Goal: Task Accomplishment & Management: Manage account settings

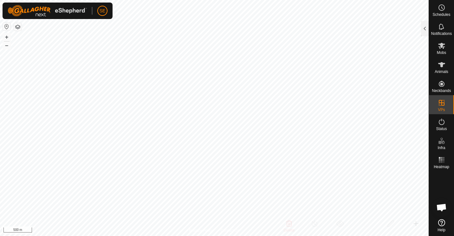
checkbox input "true"
checkbox input "false"
click at [425, 26] on div at bounding box center [425, 28] width 8 height 15
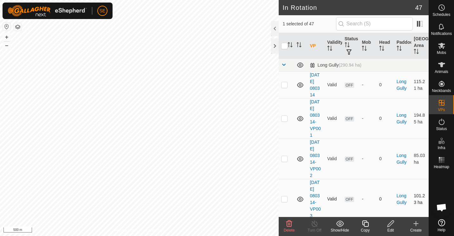
checkbox input "false"
checkbox input "true"
checkbox input "false"
checkbox input "true"
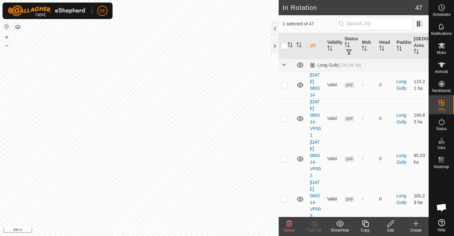
checkbox input "false"
checkbox input "true"
checkbox input "false"
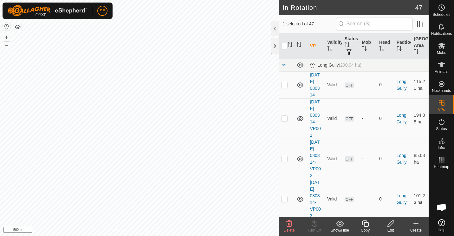
checkbox input "true"
checkbox input "false"
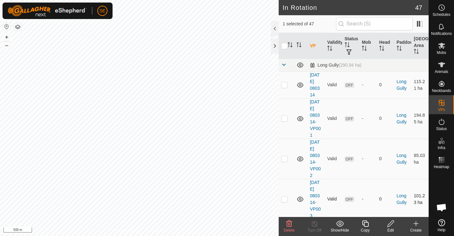
checkbox input "true"
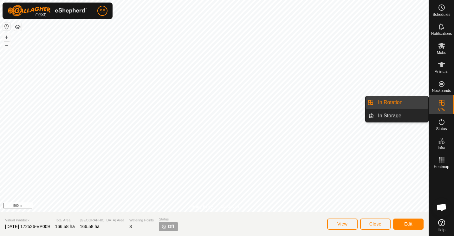
drag, startPoint x: 443, startPoint y: 96, endPoint x: 439, endPoint y: 103, distance: 8.1
click at [439, 103] on icon at bounding box center [442, 103] width 6 height 6
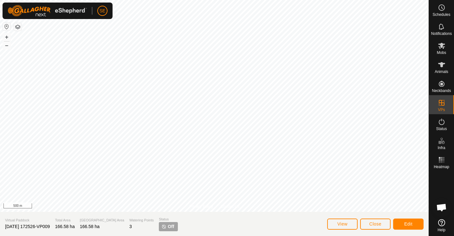
scroll to position [560, 0]
click at [376, 223] on span "Close" at bounding box center [376, 223] width 12 height 5
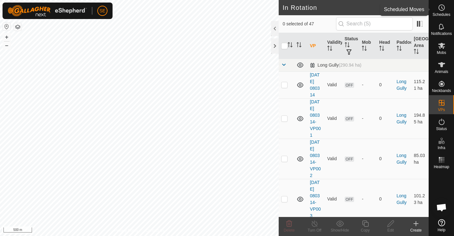
click at [444, 7] on circle at bounding box center [442, 8] width 6 height 6
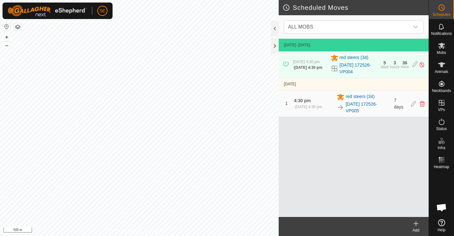
click at [418, 225] on icon at bounding box center [416, 224] width 8 height 8
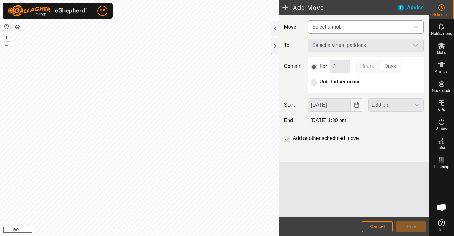
click at [417, 24] on icon "dropdown trigger" at bounding box center [415, 26] width 5 height 5
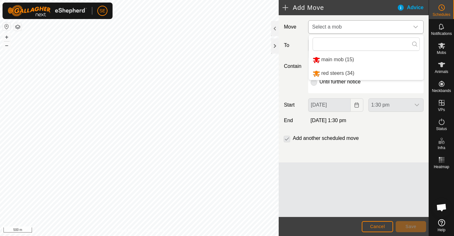
click at [336, 71] on li "red steers (34)" at bounding box center [366, 73] width 115 height 13
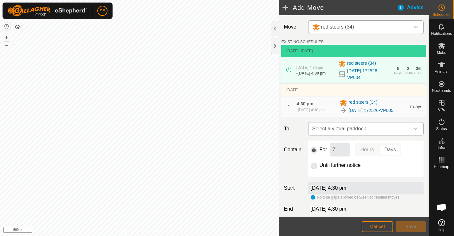
click at [413, 131] on icon "dropdown trigger" at bounding box center [415, 128] width 5 height 5
click at [341, 166] on li "No results found" at bounding box center [363, 169] width 111 height 13
drag, startPoint x: 341, startPoint y: 166, endPoint x: 293, endPoint y: 165, distance: 47.9
click at [293, 165] on div "Contain For 7 Hours Days Until further notice" at bounding box center [353, 159] width 145 height 36
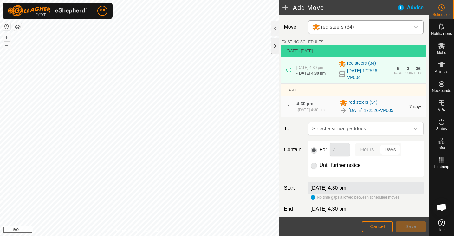
click at [275, 45] on div at bounding box center [275, 45] width 8 height 15
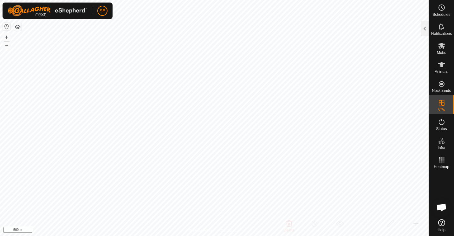
checkbox input "true"
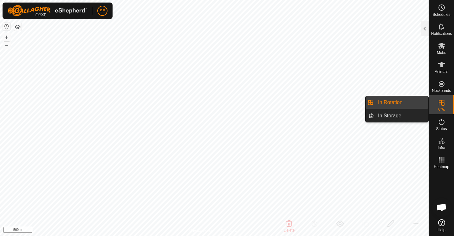
click at [442, 105] on icon at bounding box center [442, 103] width 6 height 6
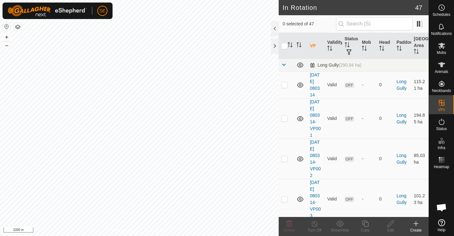
scroll to position [560, 0]
click at [446, 47] on es-mob-svg-icon at bounding box center [441, 46] width 11 height 10
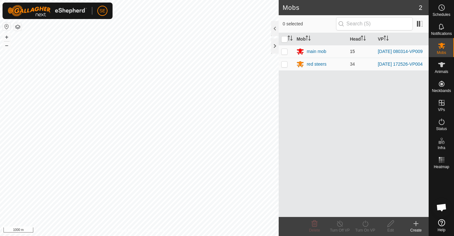
click at [323, 55] on div "main mob" at bounding box center [321, 52] width 48 height 8
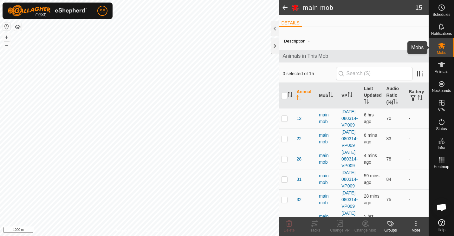
click at [438, 45] on icon at bounding box center [442, 46] width 8 height 8
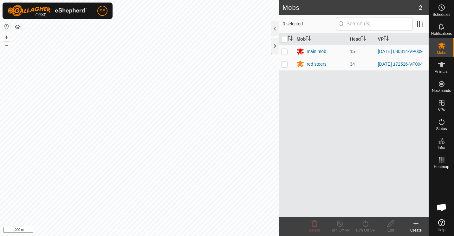
click at [283, 50] on p-checkbox at bounding box center [284, 51] width 6 height 5
checkbox input "true"
click at [338, 225] on icon at bounding box center [340, 223] width 6 height 6
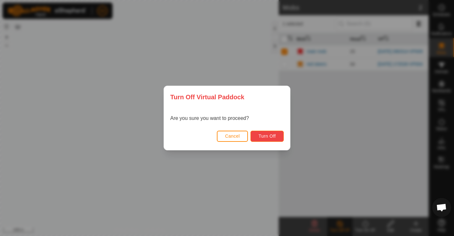
click at [266, 135] on span "Turn Off" at bounding box center [267, 136] width 17 height 5
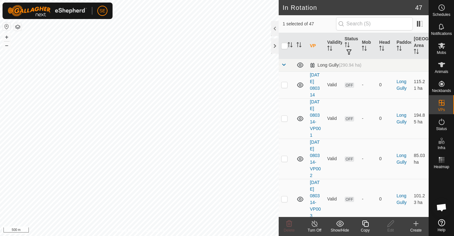
click at [366, 226] on icon at bounding box center [365, 223] width 6 height 6
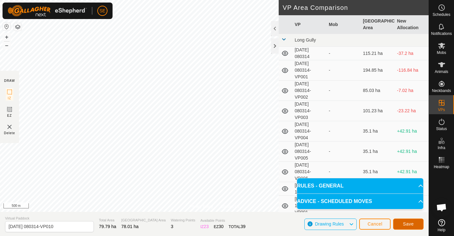
click at [417, 221] on button "Save" at bounding box center [408, 224] width 30 height 11
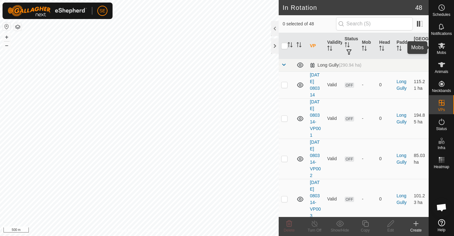
click at [443, 46] on icon at bounding box center [441, 46] width 7 height 6
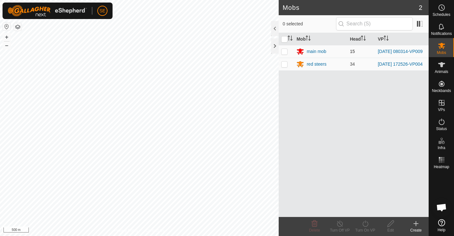
click at [285, 50] on p-checkbox at bounding box center [284, 51] width 6 height 5
checkbox input "true"
click at [367, 222] on icon at bounding box center [366, 223] width 6 height 6
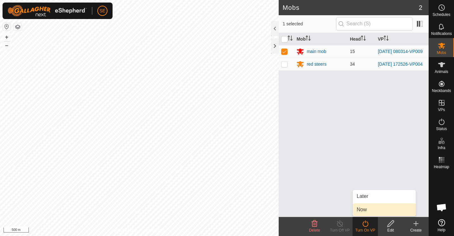
click at [365, 209] on link "Now" at bounding box center [384, 209] width 63 height 13
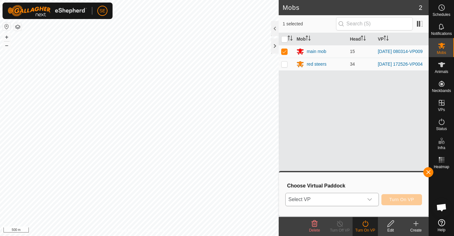
click at [371, 198] on icon "dropdown trigger" at bounding box center [369, 199] width 5 height 5
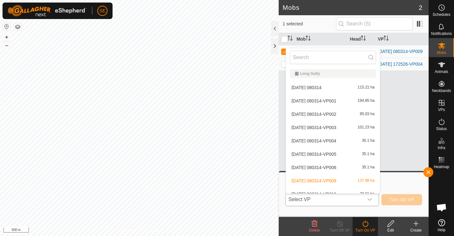
scroll to position [7, 0]
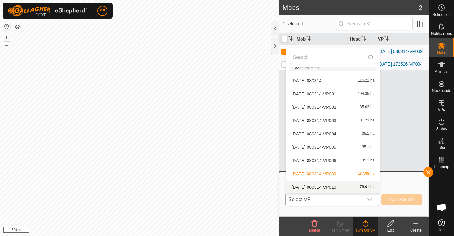
click at [329, 186] on li "[DATE] 080314-VP010 78.01 ha" at bounding box center [333, 187] width 94 height 13
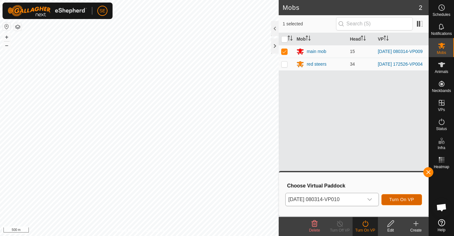
click at [399, 198] on span "Turn On VP" at bounding box center [402, 199] width 25 height 5
